Goal: Task Accomplishment & Management: Complete application form

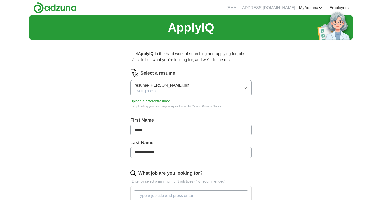
click at [156, 91] on span "[DATE] 00:48" at bounding box center [145, 90] width 21 height 5
click at [164, 104] on span "resume-[PERSON_NAME].pdf" at bounding box center [162, 103] width 55 height 6
click at [159, 101] on button "Upload a different resume" at bounding box center [150, 100] width 40 height 5
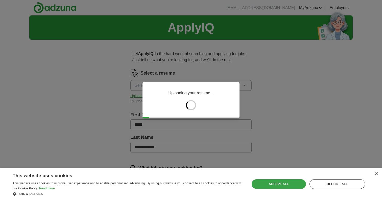
click at [278, 187] on div "Accept all" at bounding box center [278, 184] width 54 height 10
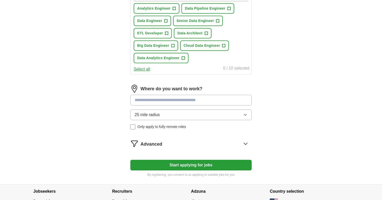
scroll to position [235, 0]
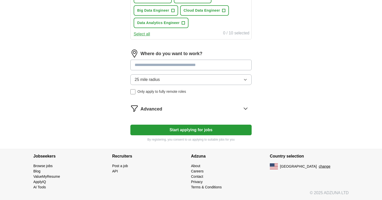
click at [212, 129] on button "Start applying for jobs" at bounding box center [190, 129] width 121 height 11
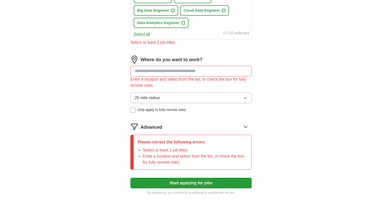
click at [185, 73] on input at bounding box center [190, 71] width 121 height 11
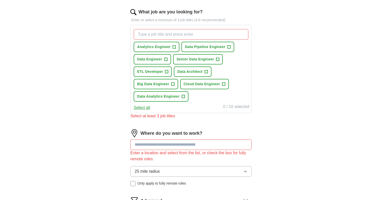
scroll to position [160, 0]
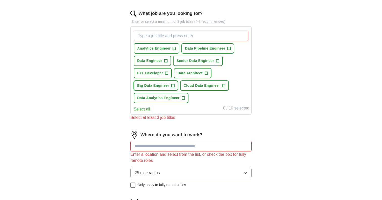
click at [170, 86] on button "Big Data Engineer +" at bounding box center [156, 85] width 44 height 10
click at [198, 85] on span "Cloud Data Engineer" at bounding box center [202, 85] width 36 height 5
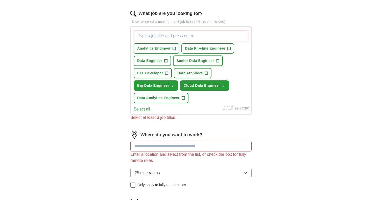
click at [218, 60] on span "+" at bounding box center [217, 61] width 3 height 4
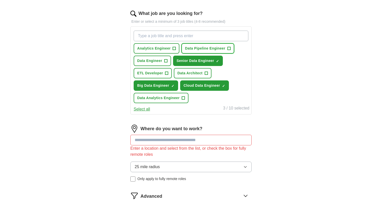
click at [223, 49] on span "Data Pipeline Engineer" at bounding box center [205, 48] width 40 height 5
click at [167, 95] on span "Data Analytics Engineer" at bounding box center [158, 97] width 42 height 5
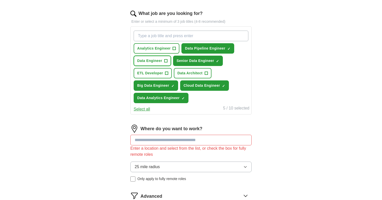
click at [160, 60] on span "Data Engineer" at bounding box center [149, 60] width 25 height 5
click at [161, 75] on span "ETL Developer" at bounding box center [150, 72] width 26 height 5
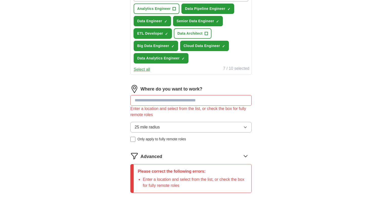
scroll to position [207, 0]
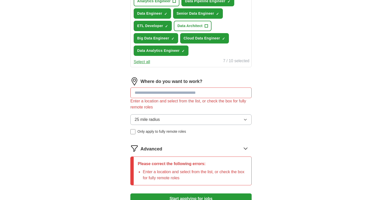
click at [180, 96] on input at bounding box center [190, 92] width 121 height 11
type input "*"
type input "***"
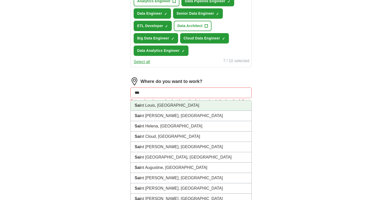
drag, startPoint x: 153, startPoint y: 111, endPoint x: 151, endPoint y: 108, distance: 3.1
click at [151, 108] on ul "Sai nt [PERSON_NAME], [PERSON_NAME], AZ Sai nt Helena, [GEOGRAPHIC_DATA] Sai nt…" at bounding box center [190, 203] width 121 height 207
click at [151, 108] on li "Sai nt Louis, [GEOGRAPHIC_DATA]" at bounding box center [191, 105] width 121 height 10
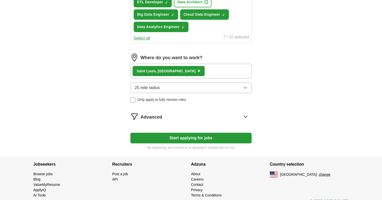
scroll to position [239, 0]
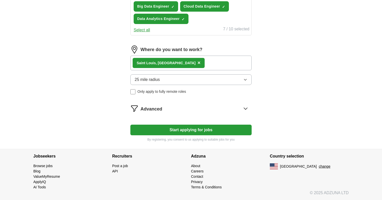
click at [171, 92] on span "Only apply to fully remote roles" at bounding box center [161, 91] width 48 height 5
click at [172, 133] on button "Start applying for jobs" at bounding box center [190, 129] width 121 height 11
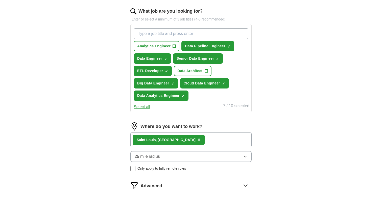
select select "**"
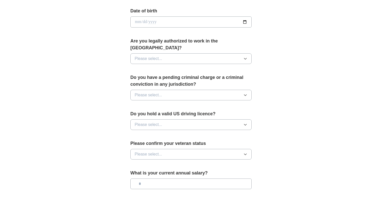
scroll to position [286, 0]
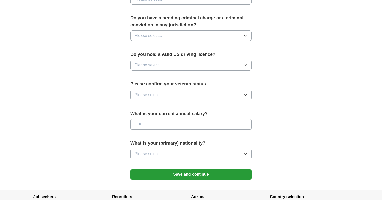
click at [153, 169] on button "Save and continue" at bounding box center [190, 174] width 121 height 10
